Goal: Task Accomplishment & Management: Manage account settings

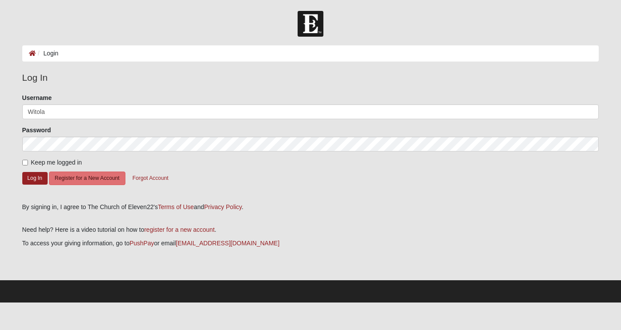
type input "Witola"
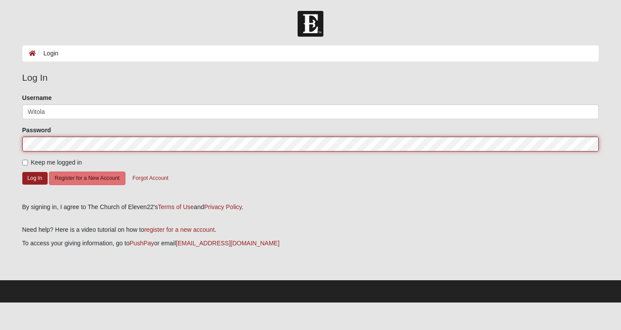
click at [35, 178] on button "Log In" at bounding box center [34, 178] width 25 height 13
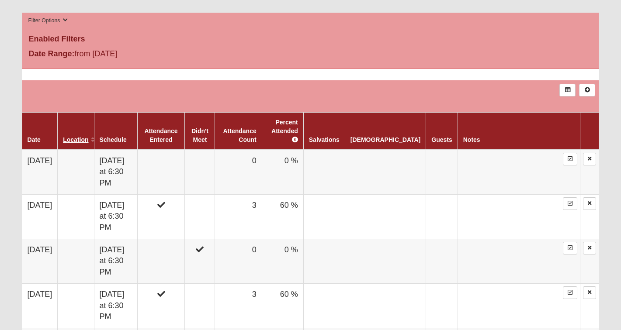
scroll to position [444, 0]
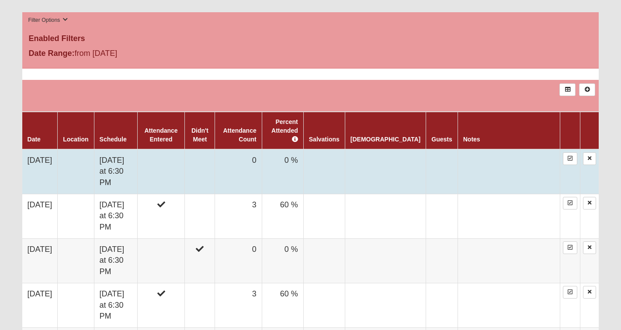
click at [215, 154] on td at bounding box center [200, 171] width 30 height 45
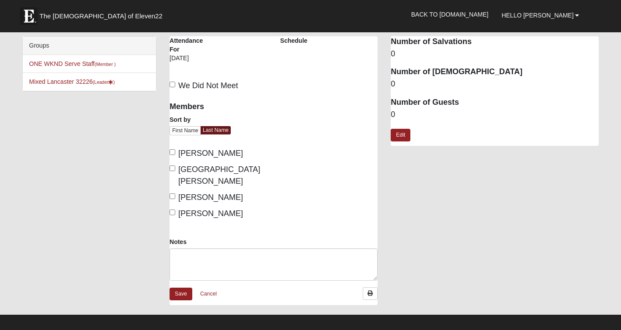
click at [173, 85] on input "We Did Not Meet" at bounding box center [172, 85] width 6 height 6
checkbox input "true"
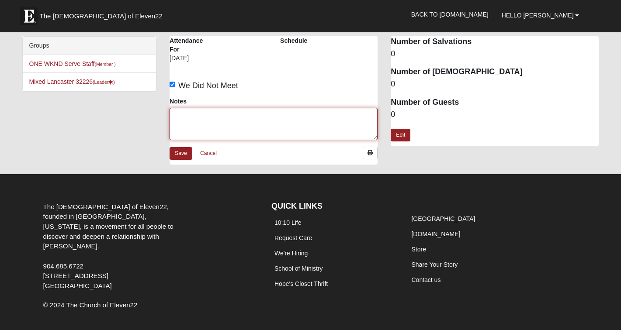
click at [189, 114] on textarea "Notes" at bounding box center [273, 124] width 208 height 32
type textarea "Book Launch Party"
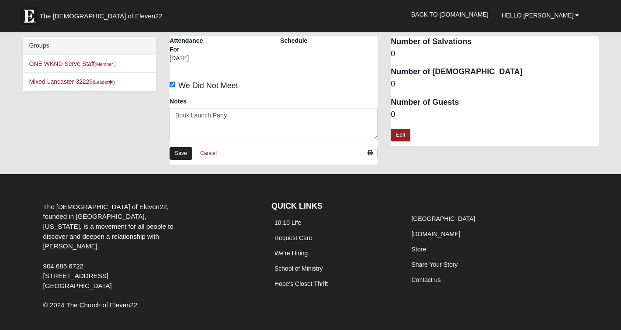
click at [184, 156] on link "Save" at bounding box center [180, 153] width 23 height 13
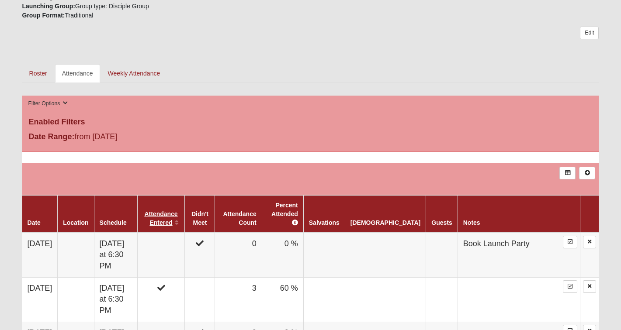
scroll to position [358, 0]
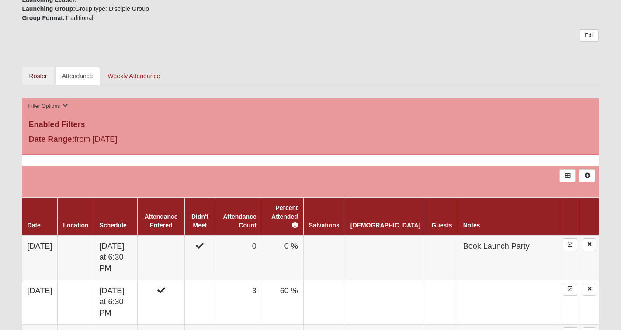
click at [35, 79] on link "Roster" at bounding box center [38, 76] width 32 height 18
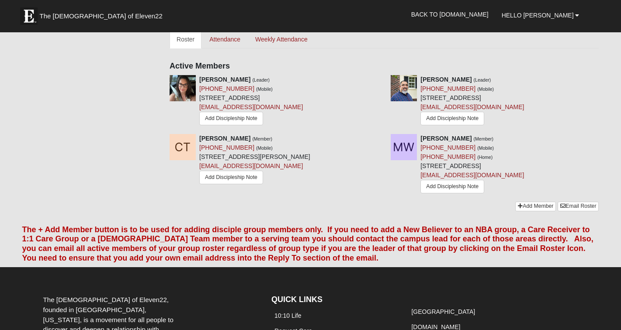
scroll to position [411, 0]
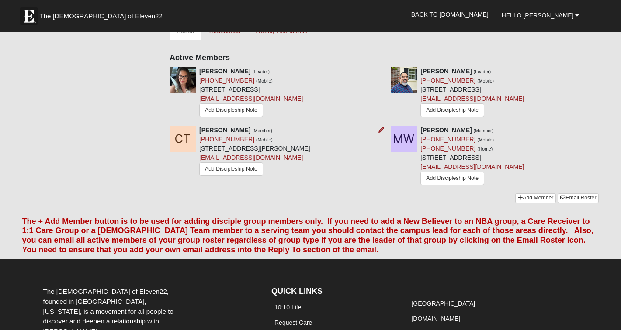
click at [226, 131] on strong "Caroline Truax" at bounding box center [224, 130] width 51 height 7
click at [252, 129] on small "(Member)" at bounding box center [262, 130] width 20 height 5
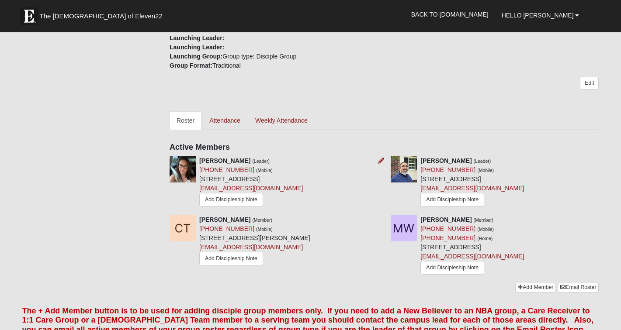
scroll to position [322, 0]
click at [593, 85] on link "Edit" at bounding box center [589, 83] width 19 height 13
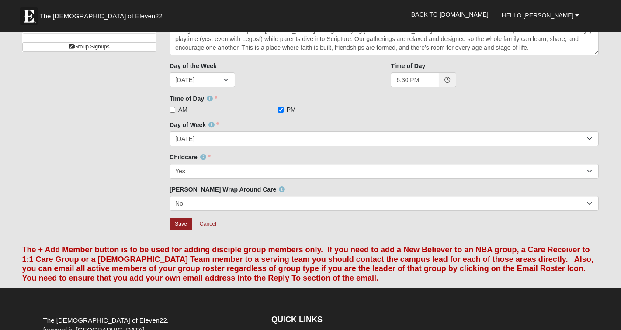
scroll to position [105, 0]
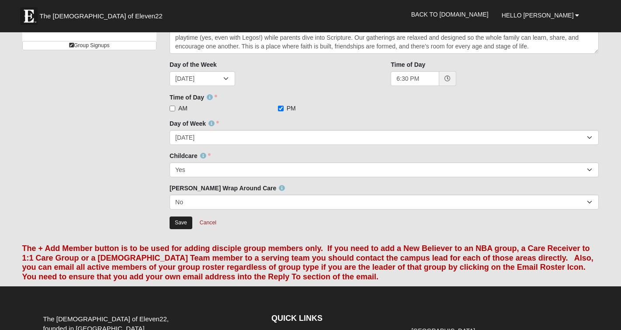
click at [180, 223] on input "Save" at bounding box center [180, 223] width 23 height 13
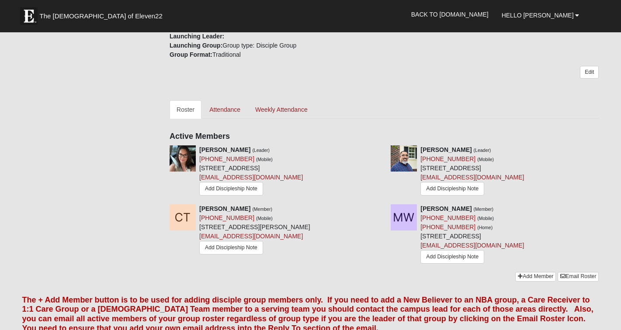
scroll to position [334, 0]
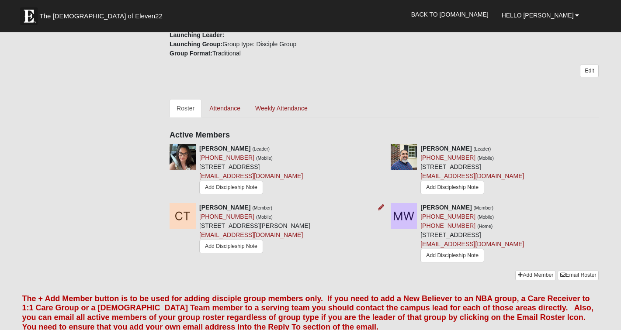
click at [214, 205] on strong "Caroline Truax" at bounding box center [224, 207] width 51 height 7
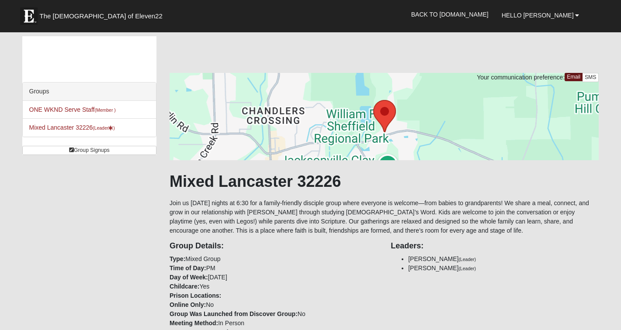
scroll to position [0, 0]
